Goal: Task Accomplishment & Management: Manage account settings

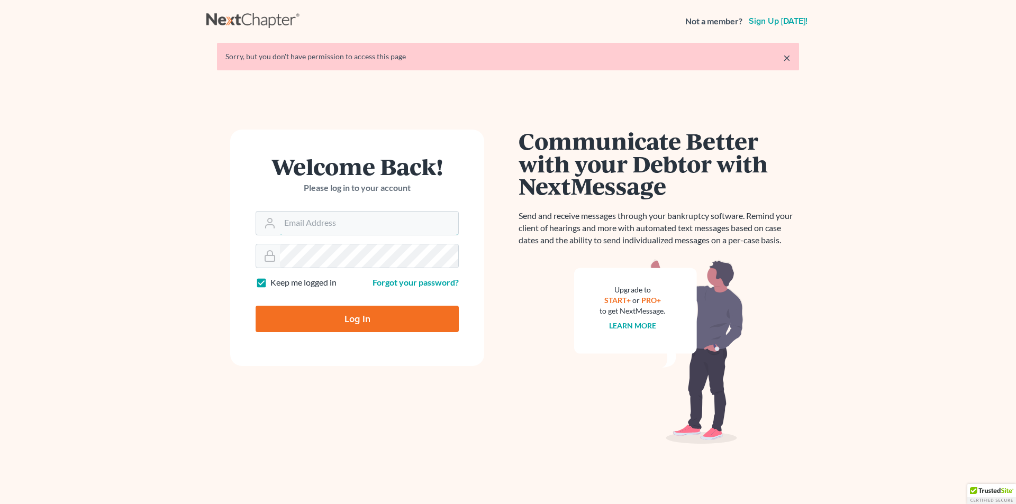
type input "[PERSON_NAME][EMAIL_ADDRESS][DOMAIN_NAME]"
click at [312, 318] on input "Log In" at bounding box center [357, 319] width 203 height 26
type input "Thinking..."
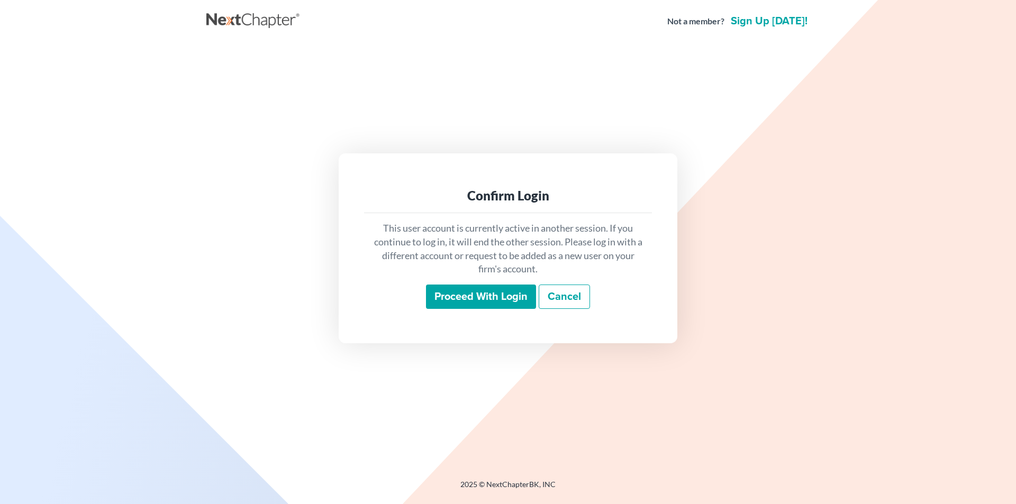
click at [443, 294] on input "Proceed with login" at bounding box center [481, 297] width 110 height 24
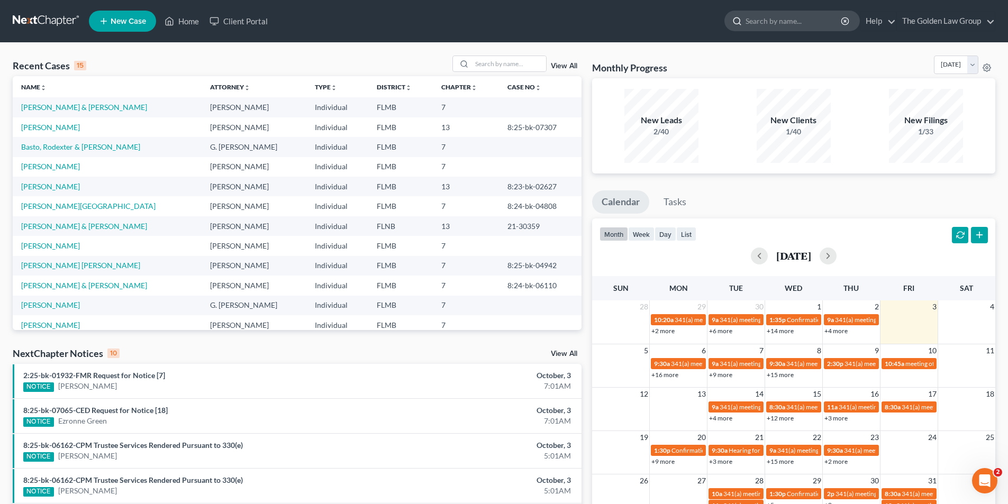
click at [760, 19] on input "search" at bounding box center [794, 21] width 97 height 20
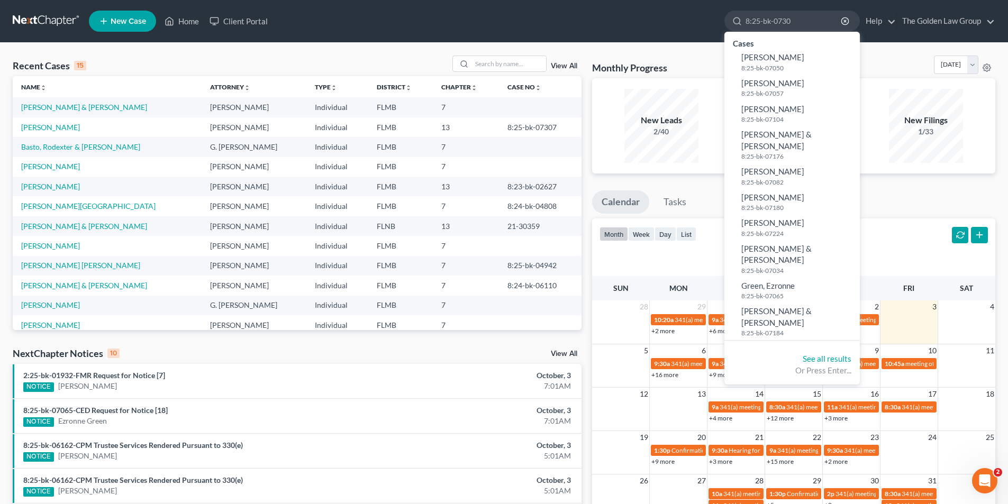
type input "8:25-bk-07307"
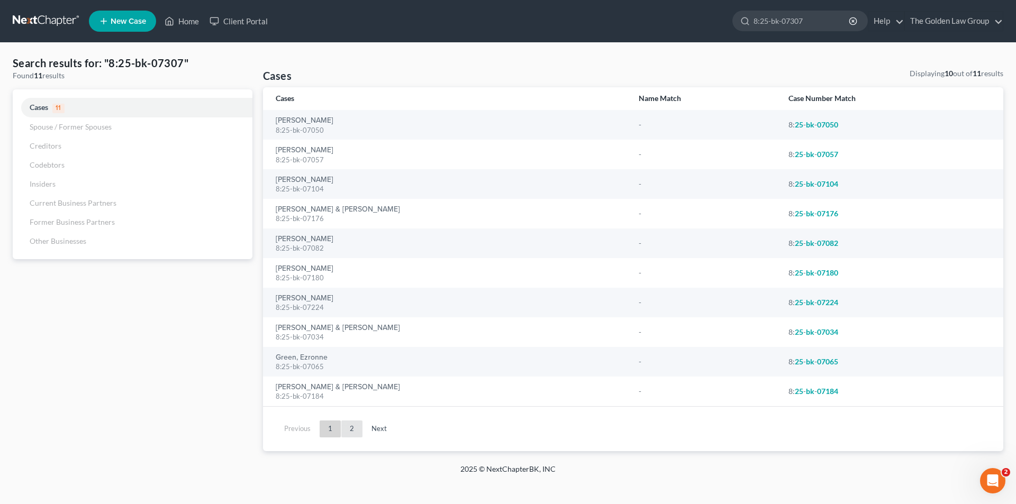
click at [350, 426] on link "2" at bounding box center [351, 429] width 21 height 17
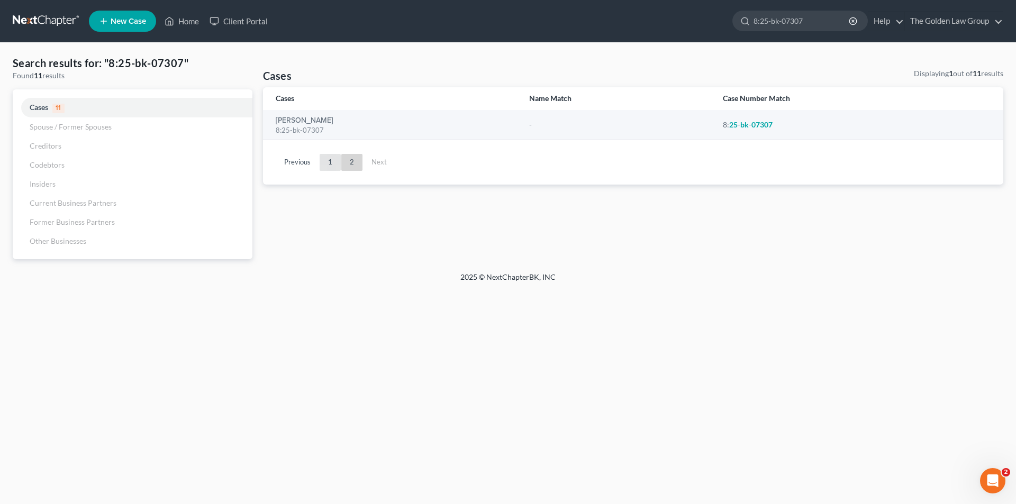
click at [332, 162] on link "1" at bounding box center [330, 162] width 21 height 17
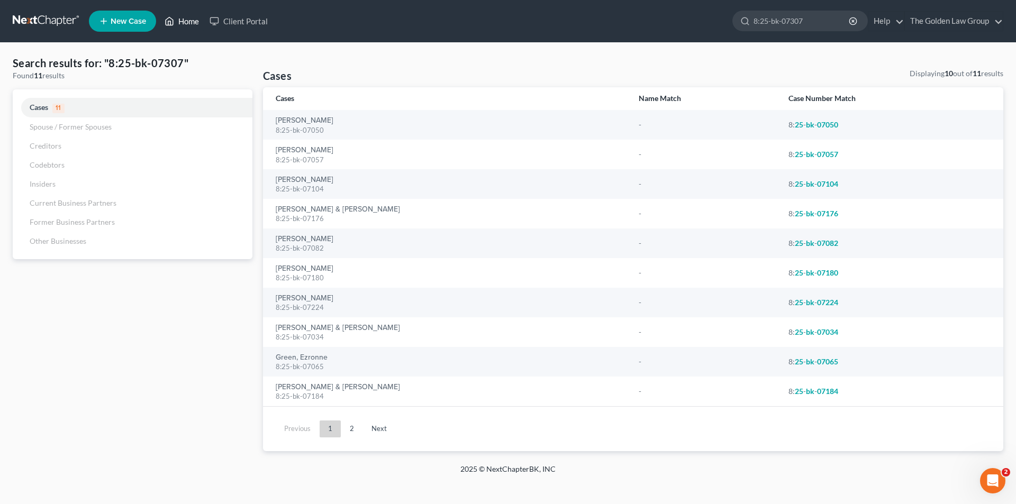
click at [181, 20] on link "Home" at bounding box center [181, 21] width 45 height 19
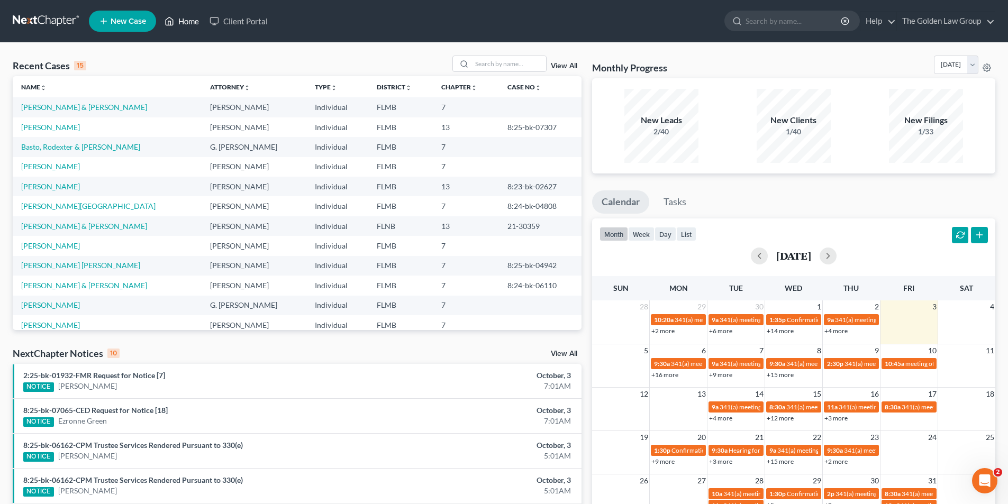
click at [185, 20] on link "Home" at bounding box center [181, 21] width 45 height 19
click at [766, 18] on input "search" at bounding box center [794, 21] width 97 height 20
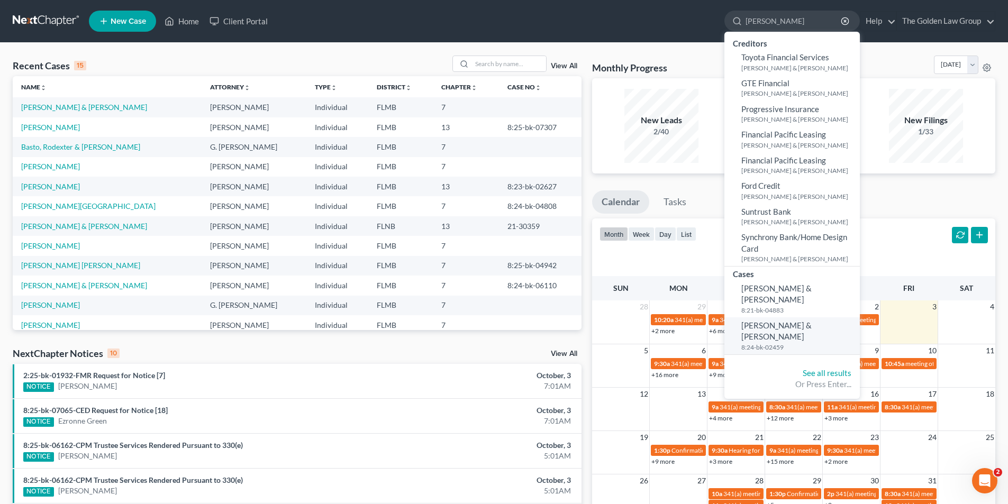
type input "[PERSON_NAME]"
click at [771, 321] on span "[PERSON_NAME] & [PERSON_NAME]" at bounding box center [777, 331] width 70 height 21
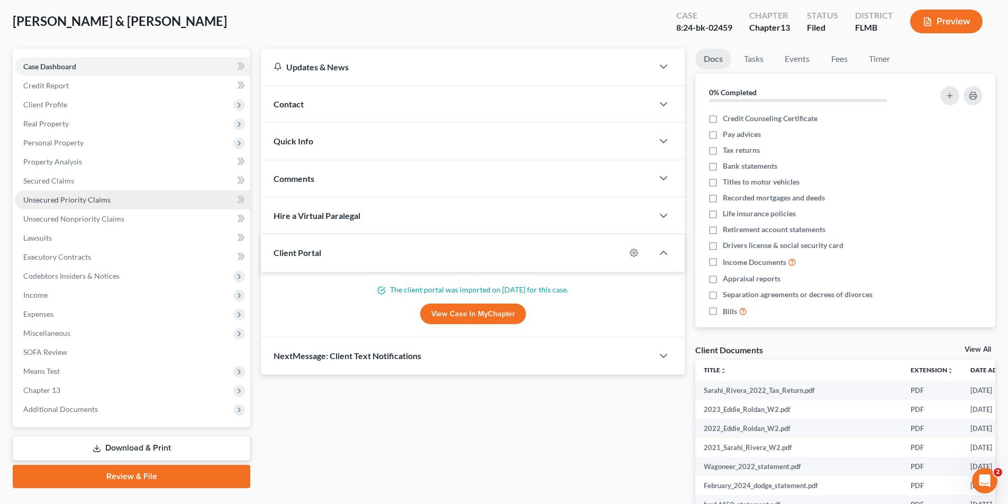
scroll to position [106, 0]
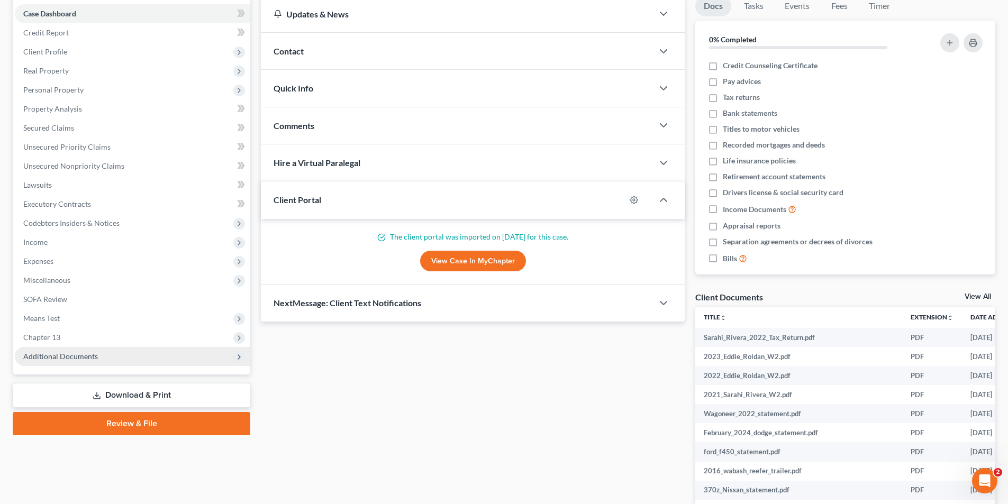
click at [59, 358] on span "Additional Documents" at bounding box center [60, 356] width 75 height 9
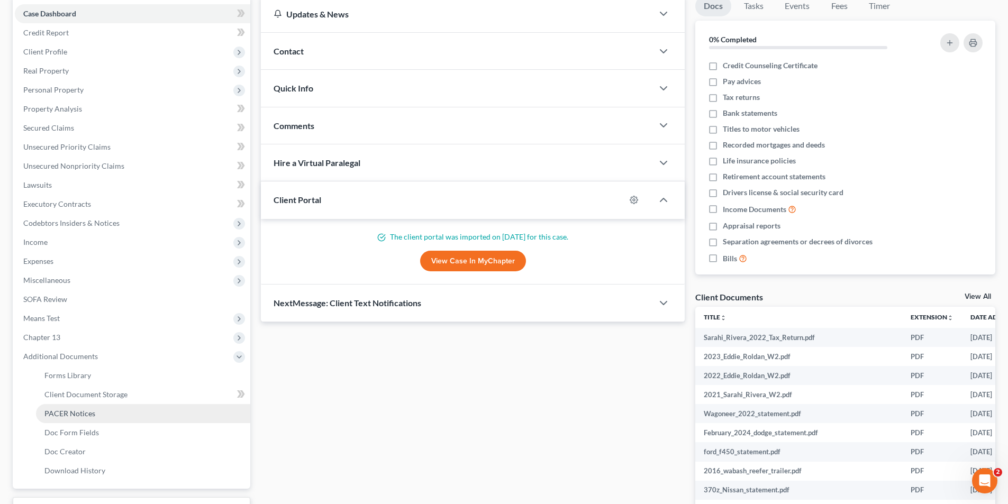
click at [62, 414] on span "PACER Notices" at bounding box center [69, 413] width 51 height 9
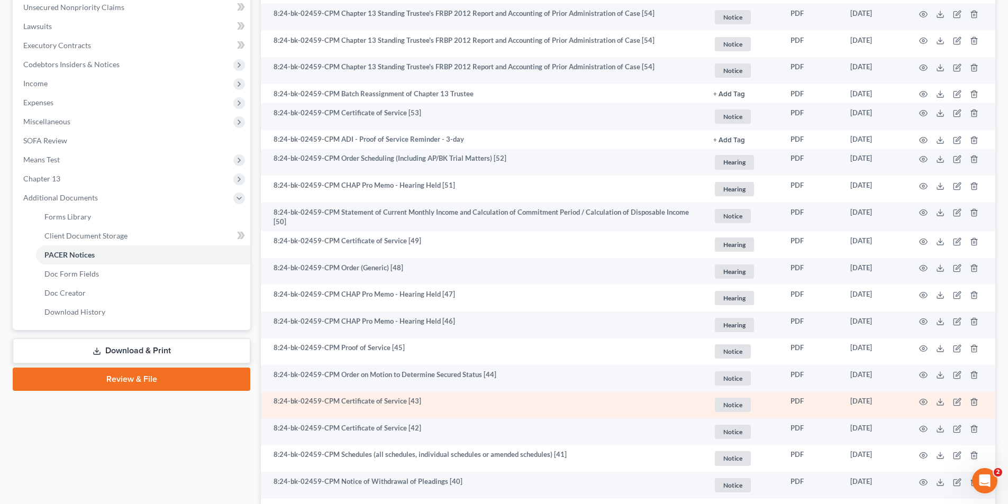
scroll to position [318, 0]
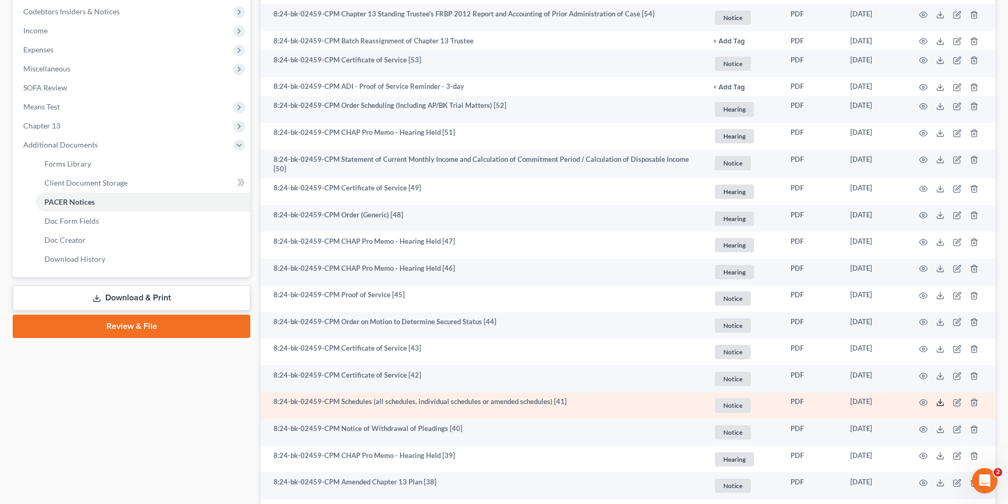
click at [941, 403] on line at bounding box center [941, 402] width 0 height 4
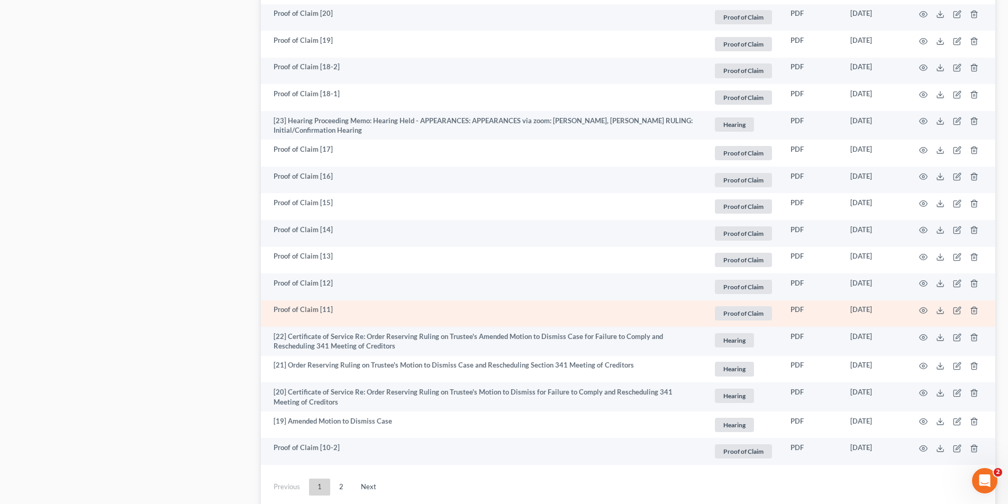
scroll to position [1879, 0]
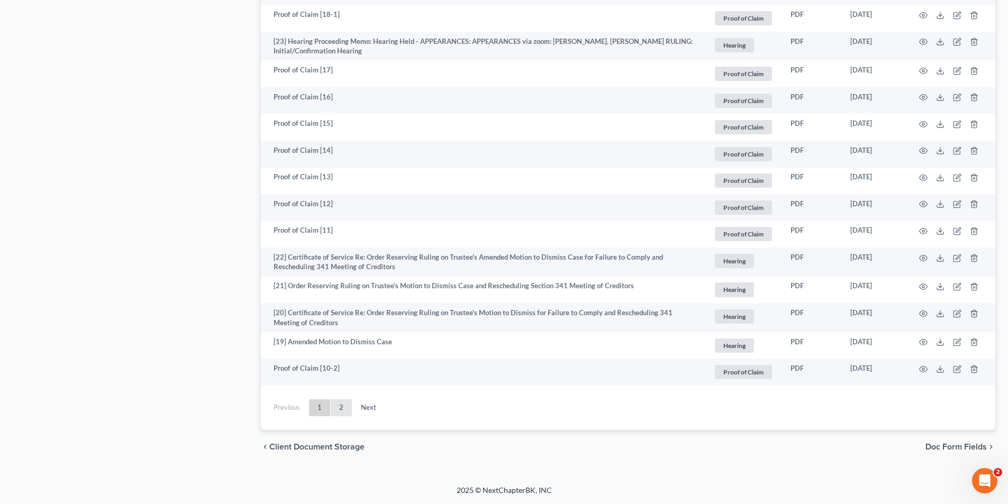
click at [341, 406] on link "2" at bounding box center [341, 408] width 21 height 17
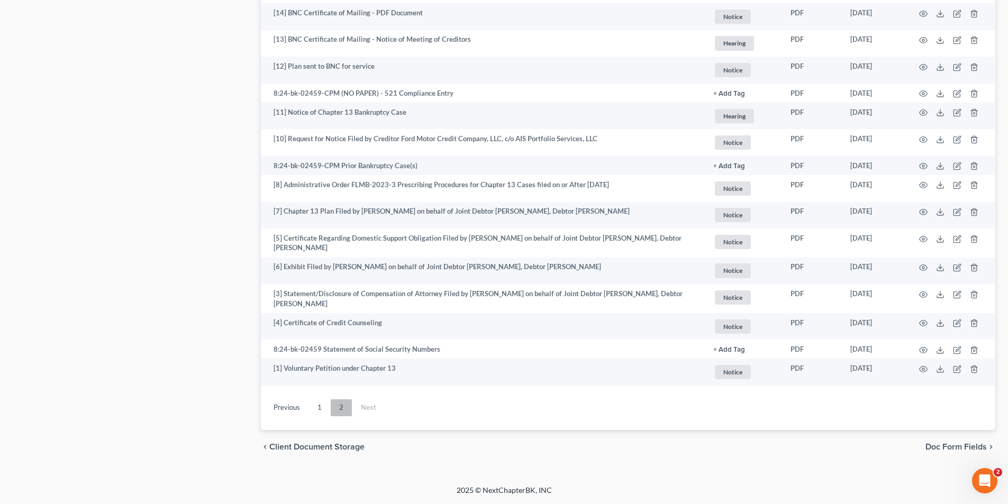
scroll to position [749, 0]
